Goal: Go to known website: Access a specific website the user already knows

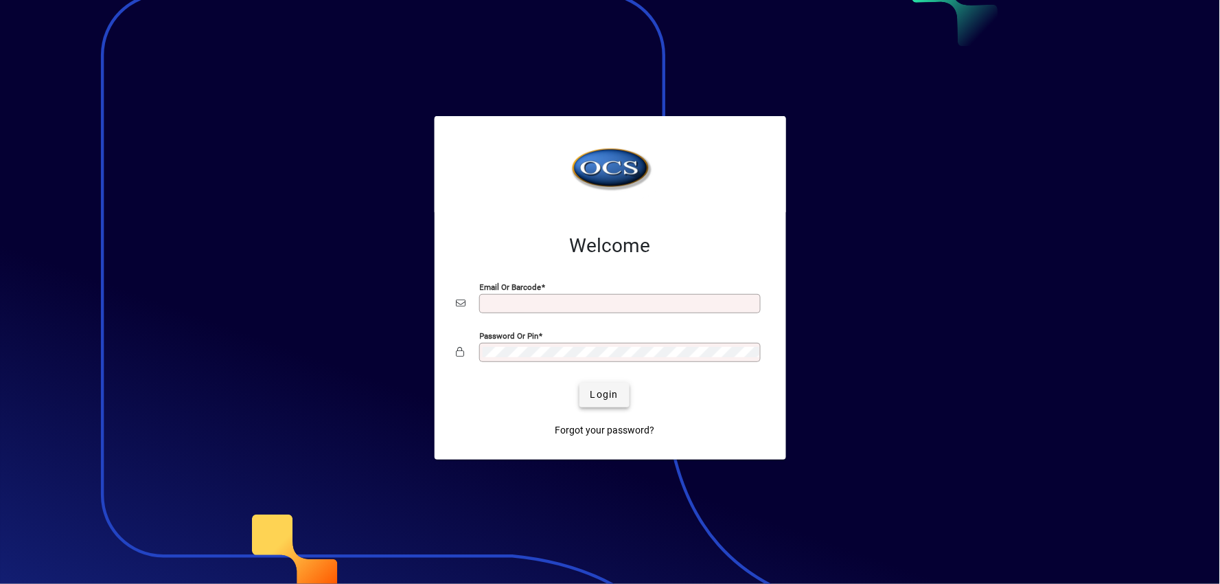
type input "**********"
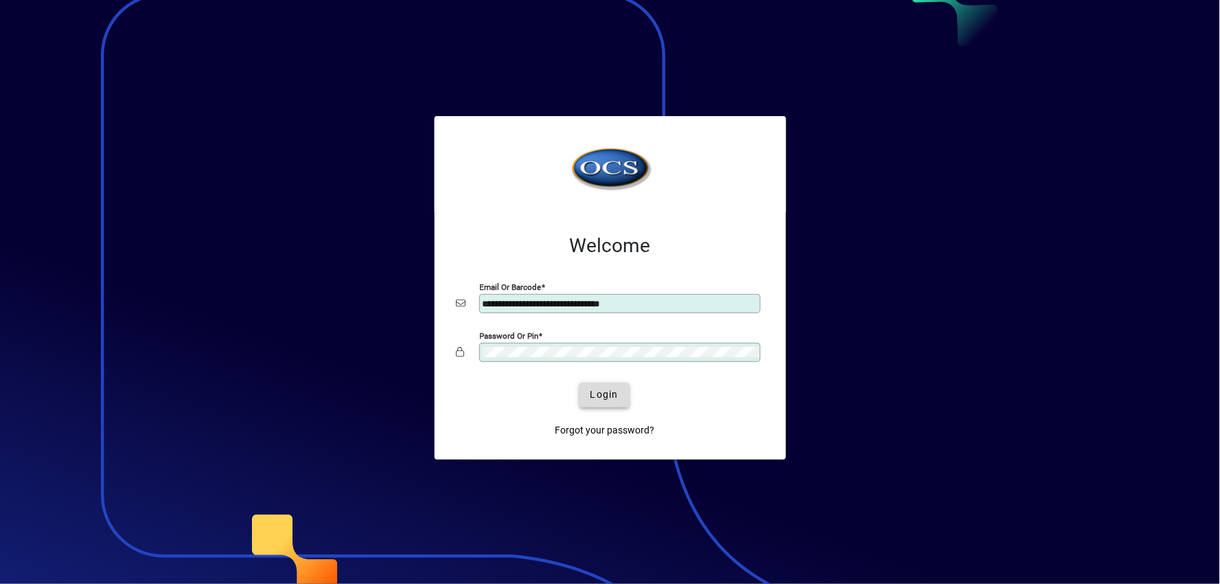
click at [600, 397] on span "Login" at bounding box center [605, 394] width 28 height 14
